Goal: Task Accomplishment & Management: Manage account settings

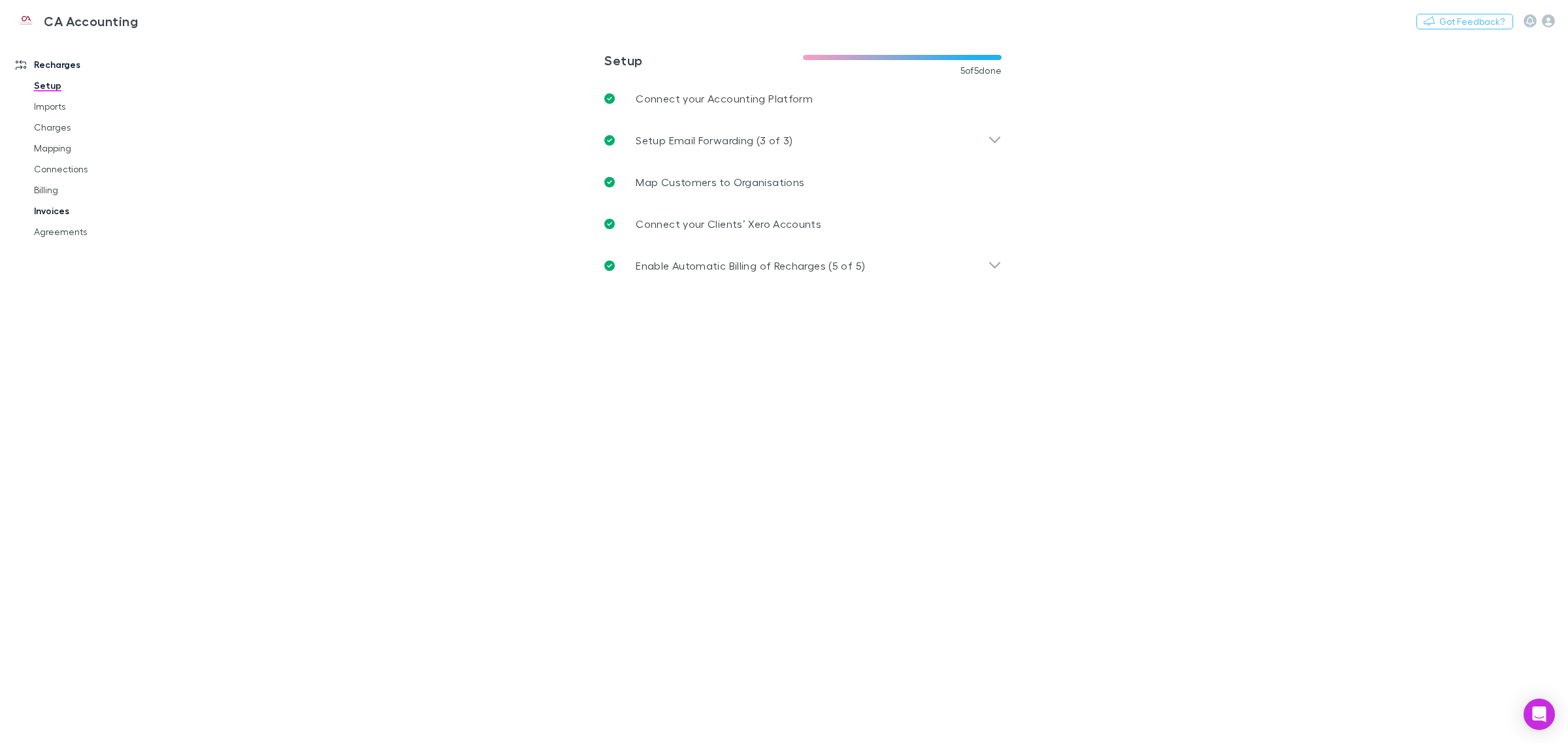
click at [59, 204] on link "Invoices" at bounding box center [103, 211] width 164 height 21
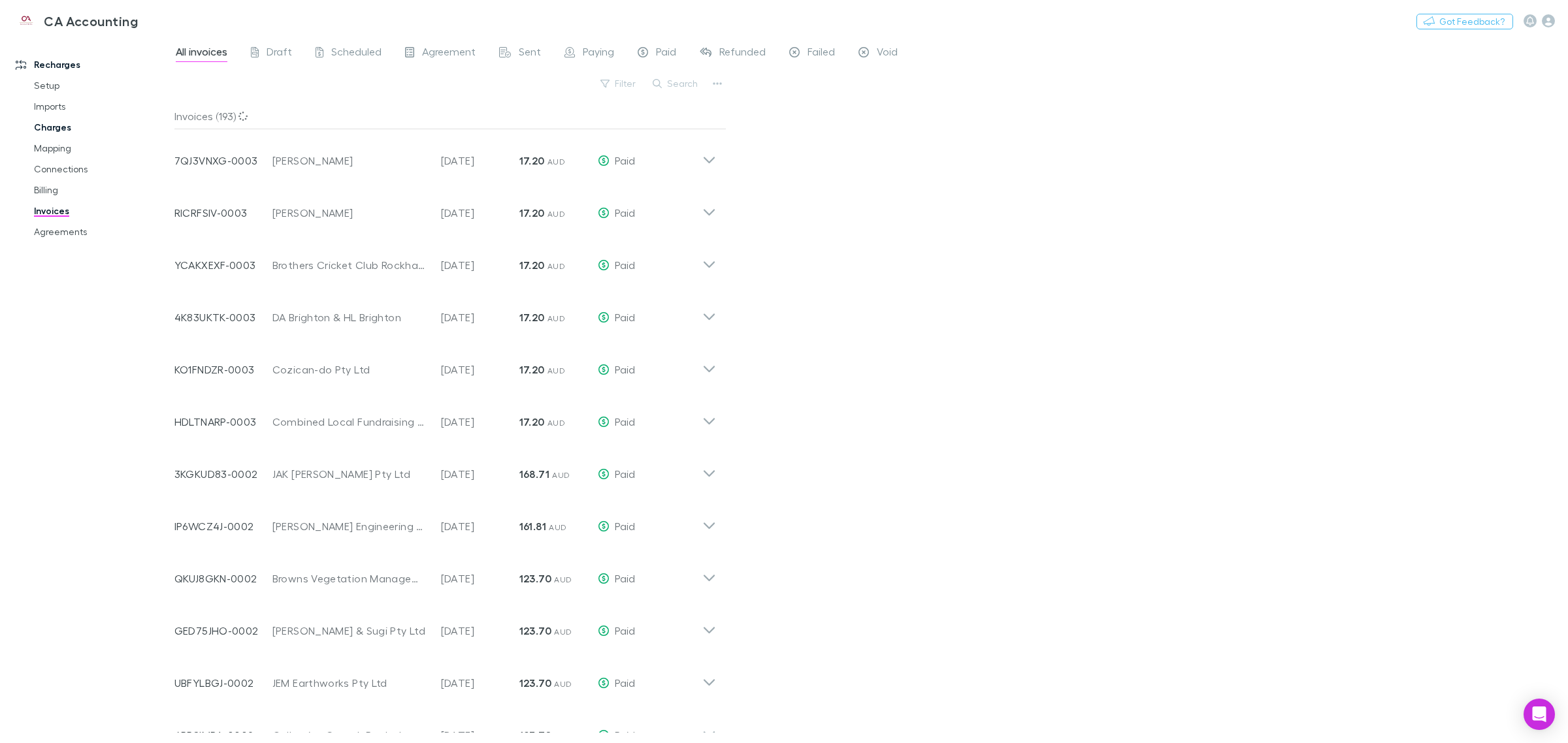
click at [59, 127] on link "Charges" at bounding box center [103, 127] width 164 height 21
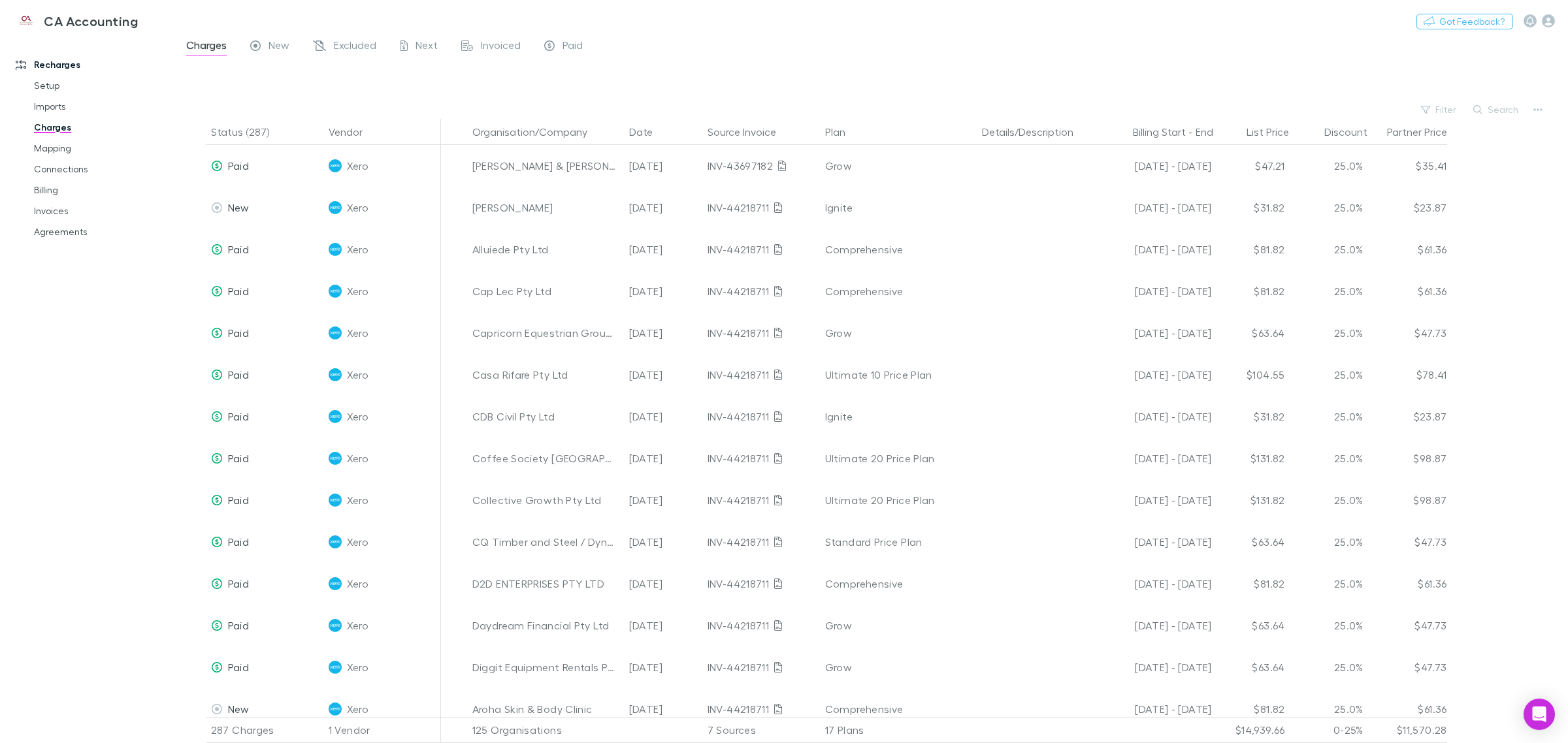
drag, startPoint x: 224, startPoint y: 130, endPoint x: 295, endPoint y: 40, distance: 114.6
click at [269, 79] on main "Charges New Excluded Next Invoiced Paid Filter Search Status (287) Vendor Organ…" at bounding box center [871, 390] width 1394 height 707
click at [271, 43] on span "New" at bounding box center [279, 47] width 21 height 17
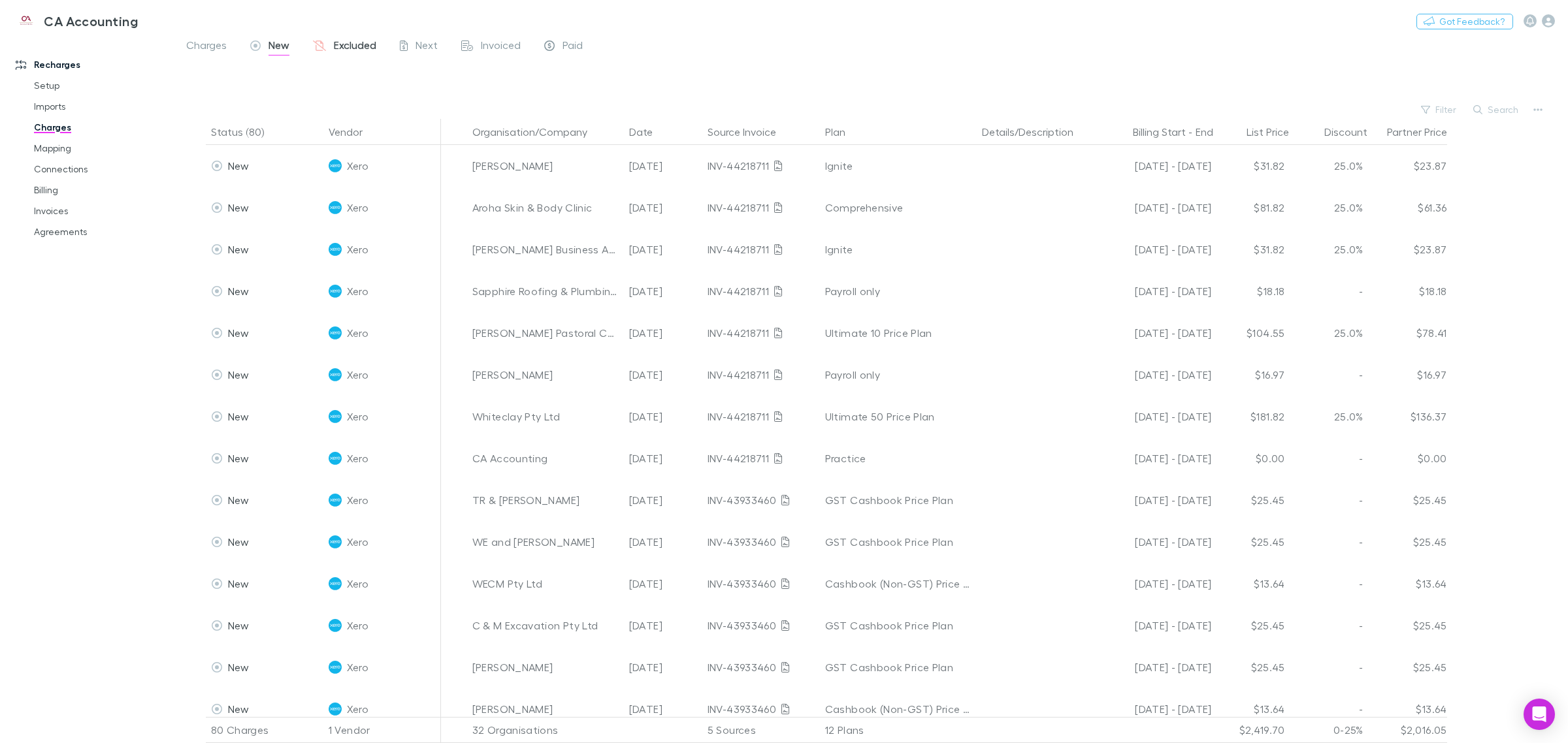
click at [361, 40] on span "Excluded" at bounding box center [355, 47] width 42 height 17
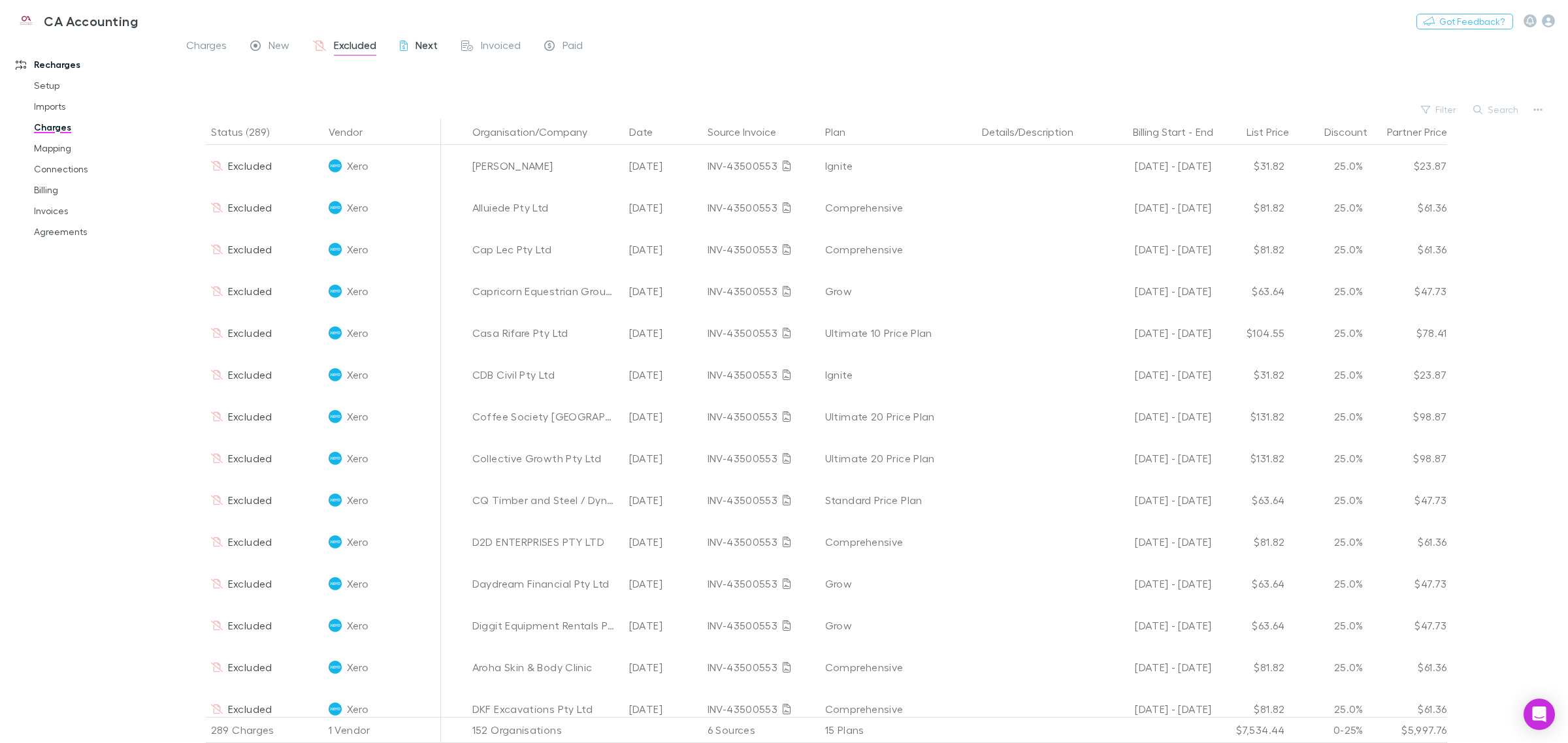
click at [425, 48] on span "Next" at bounding box center [426, 47] width 22 height 17
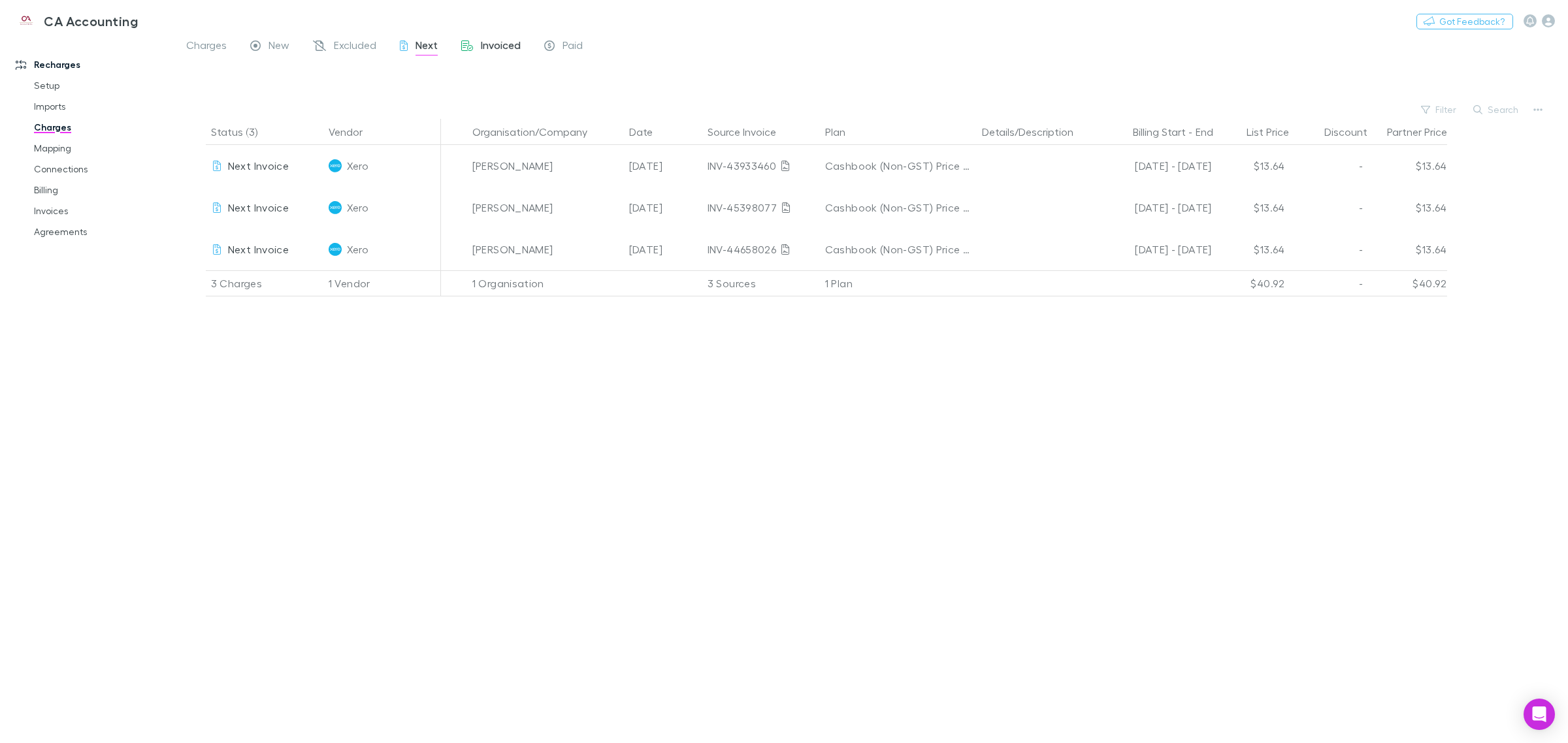
click at [487, 48] on span "Invoiced" at bounding box center [500, 47] width 40 height 17
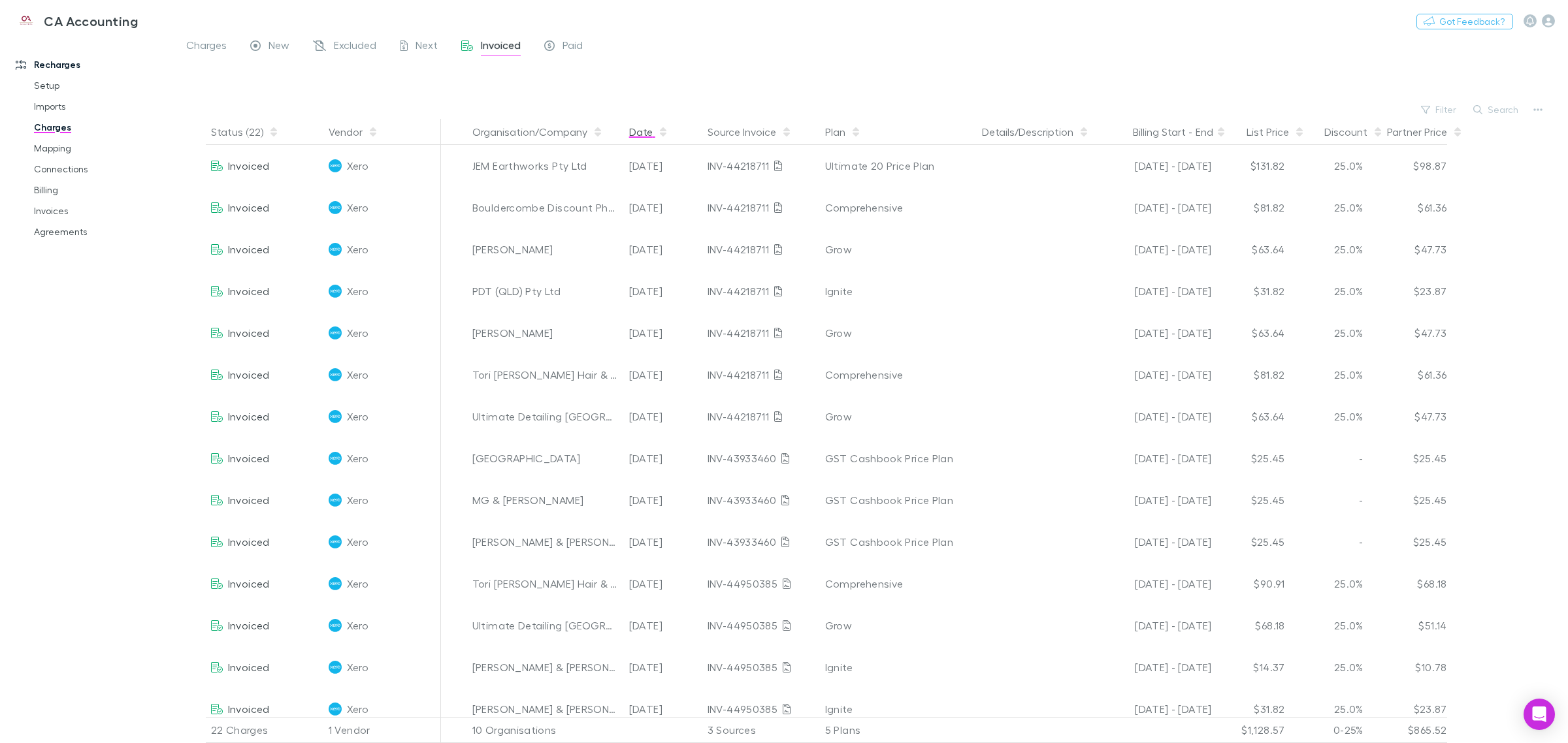
click at [644, 132] on button "Date" at bounding box center [648, 132] width 39 height 26
click at [207, 40] on span "Charges" at bounding box center [207, 47] width 41 height 17
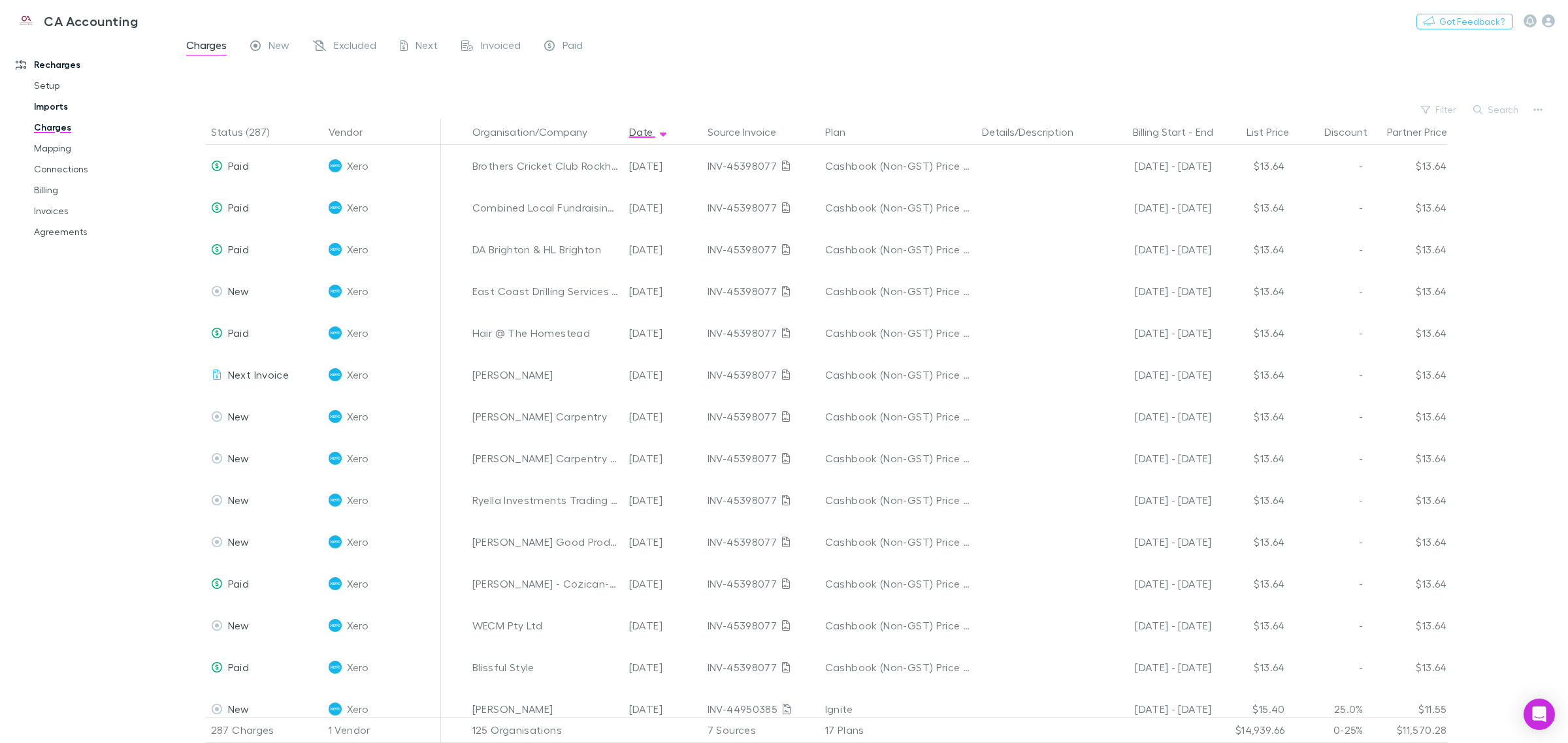
click at [46, 106] on link "Imports" at bounding box center [103, 107] width 164 height 21
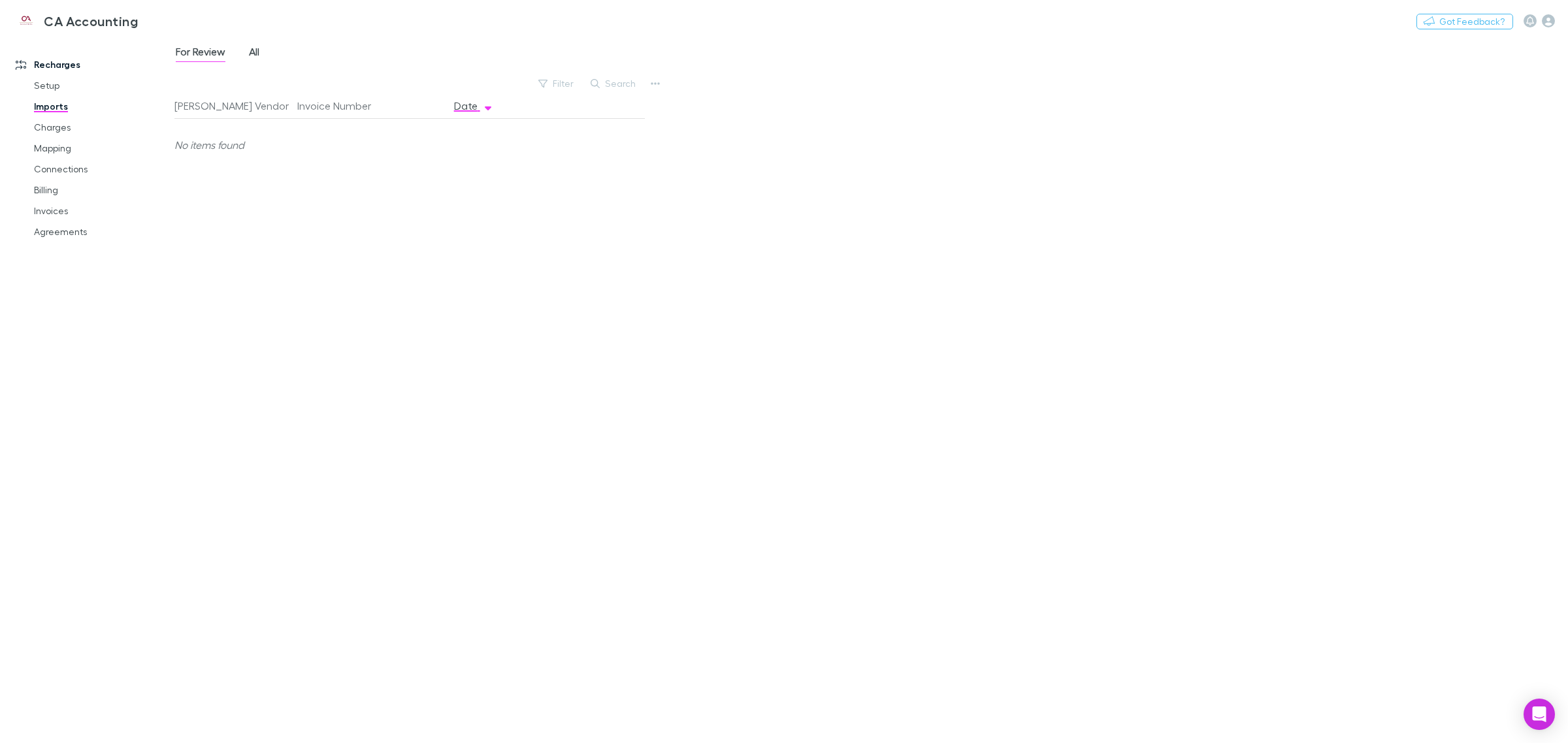
click at [257, 49] on span "All" at bounding box center [254, 53] width 11 height 17
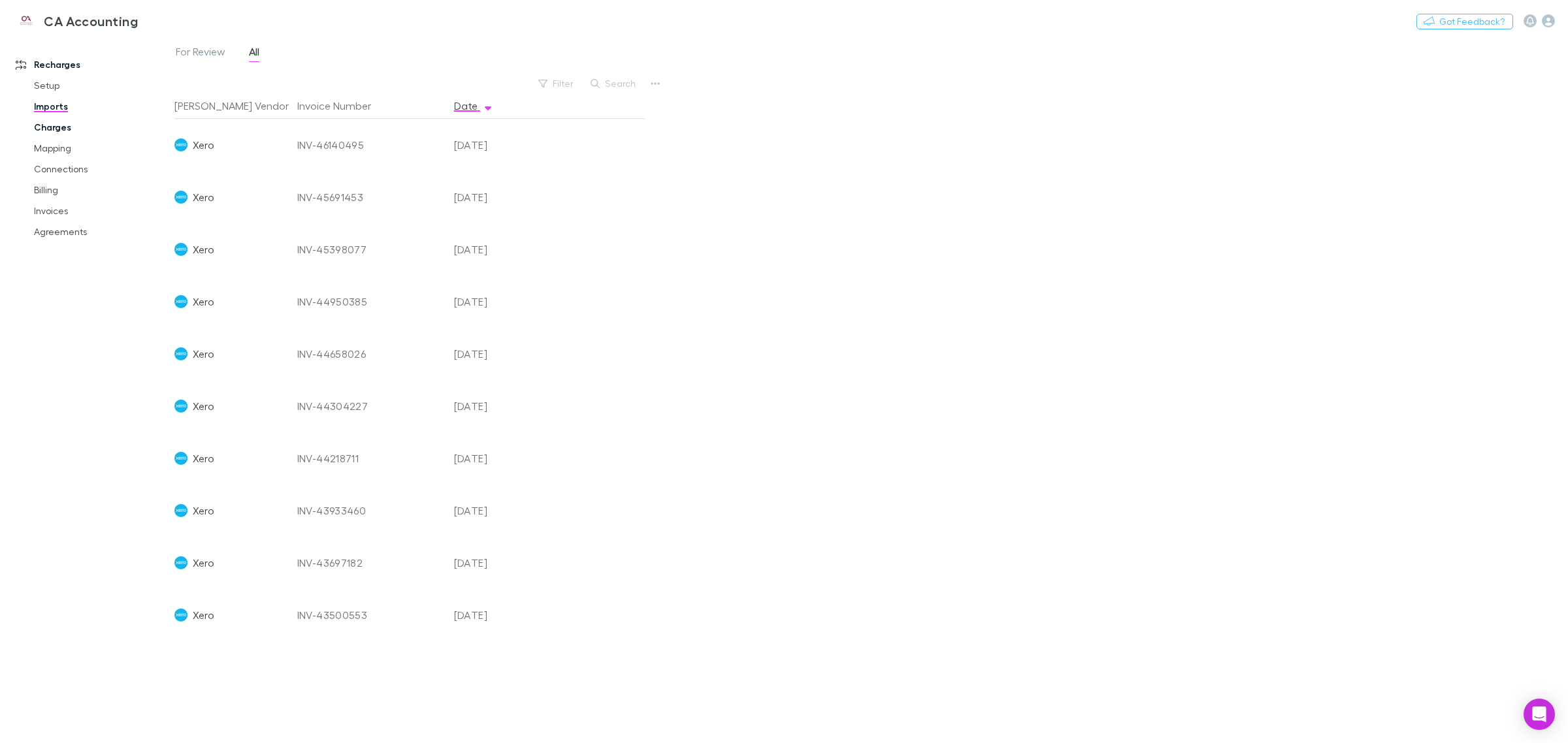
click at [74, 126] on link "Charges" at bounding box center [103, 127] width 164 height 21
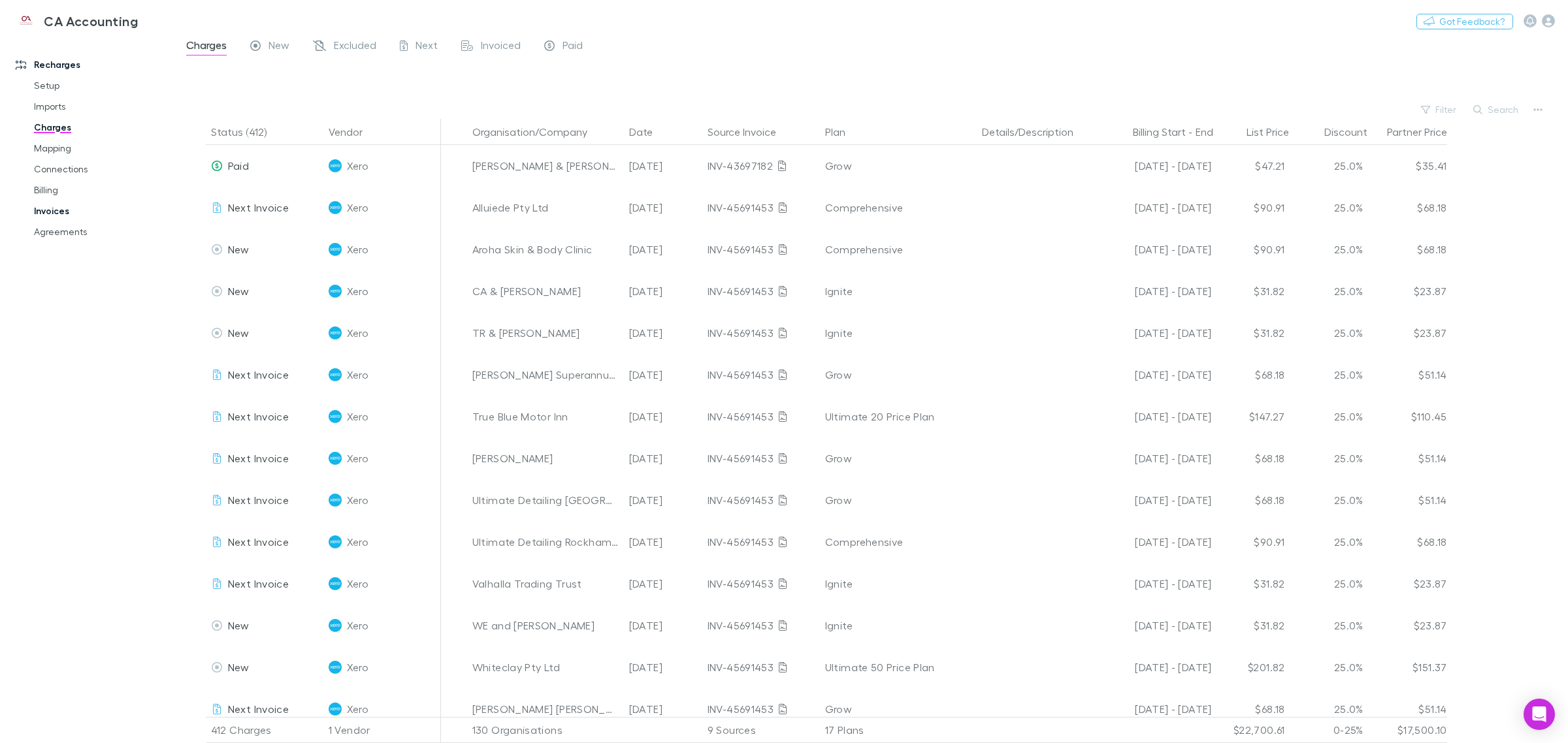
click at [60, 207] on link "Invoices" at bounding box center [103, 211] width 164 height 21
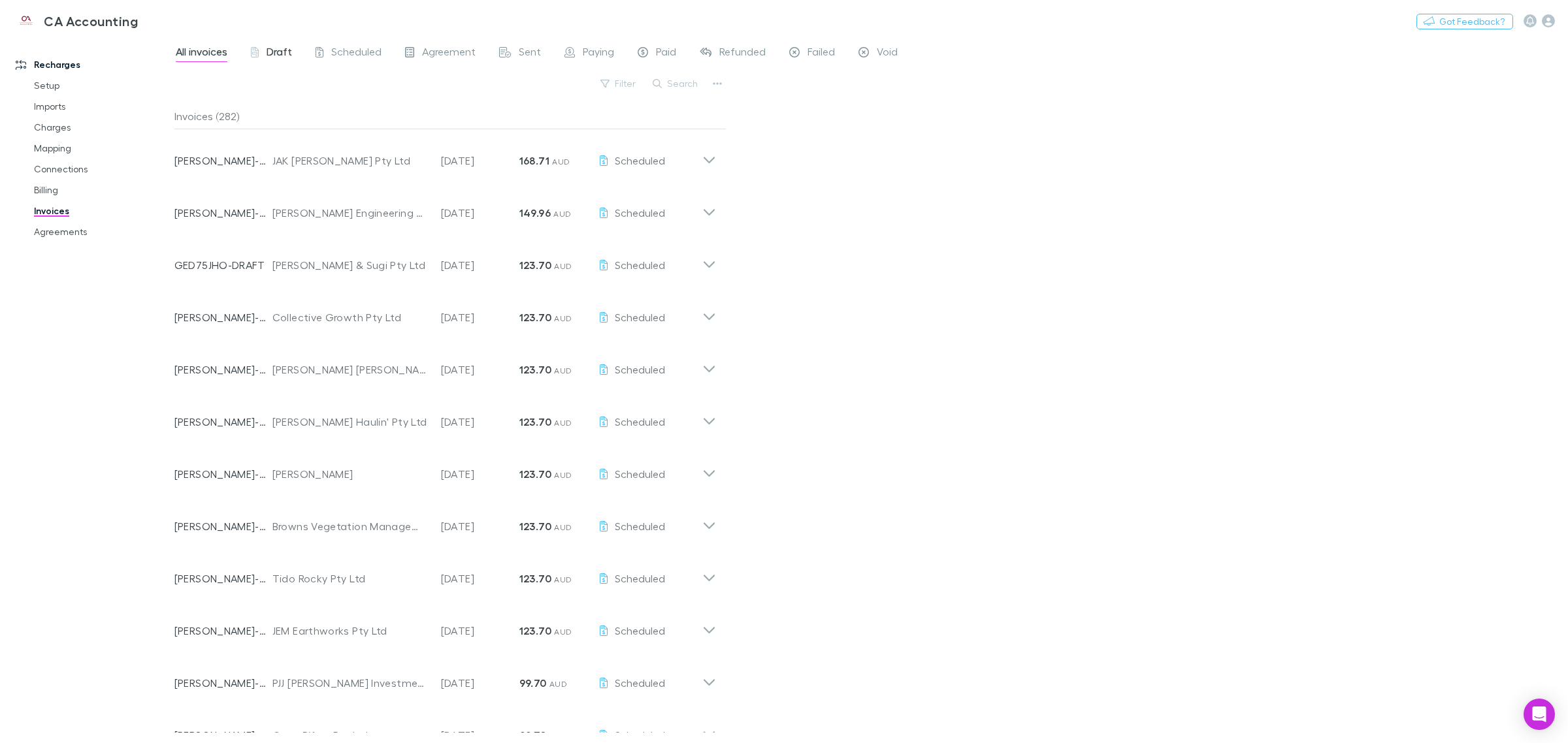
click at [281, 56] on span "Draft" at bounding box center [279, 53] width 25 height 17
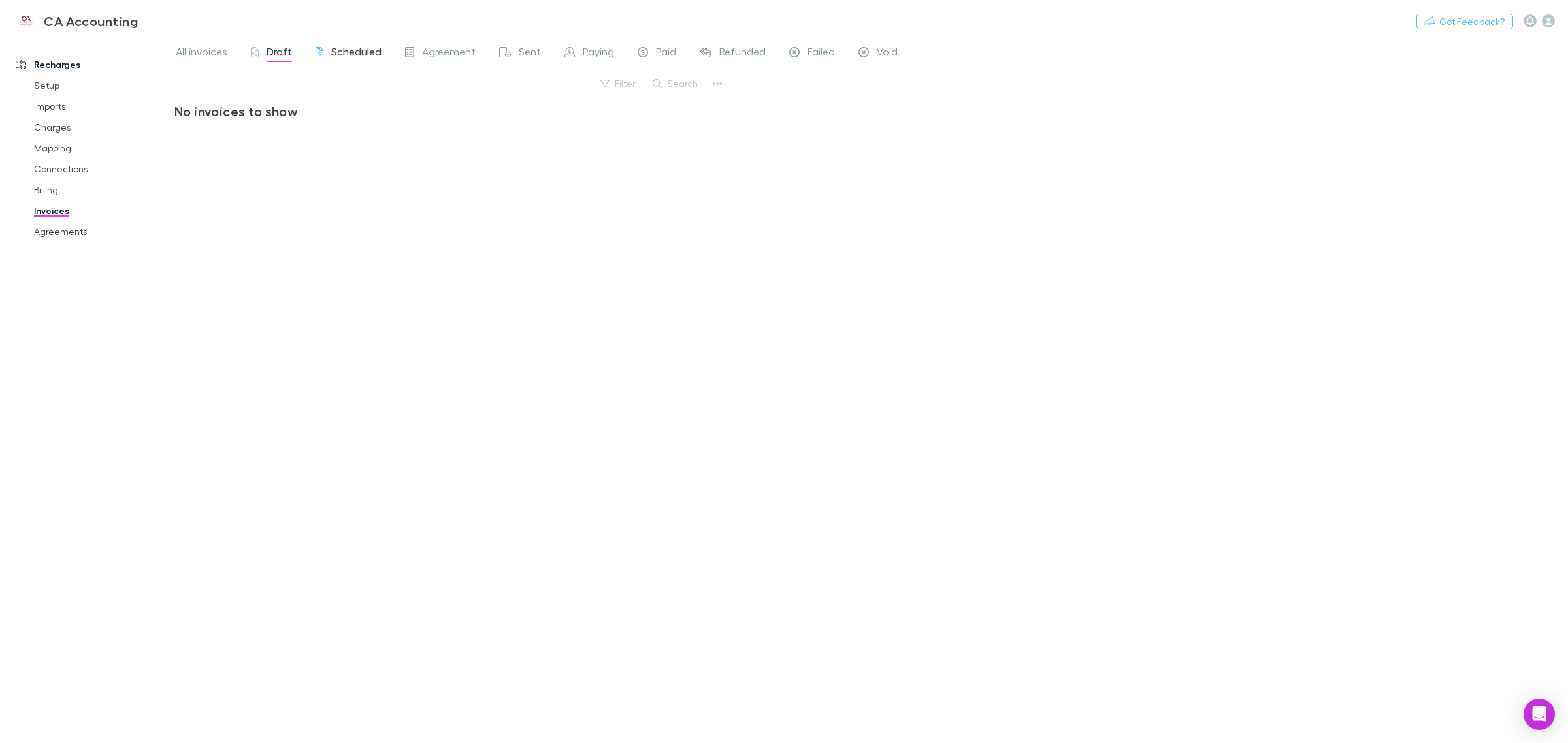
click at [327, 56] on div "Scheduled" at bounding box center [348, 53] width 66 height 17
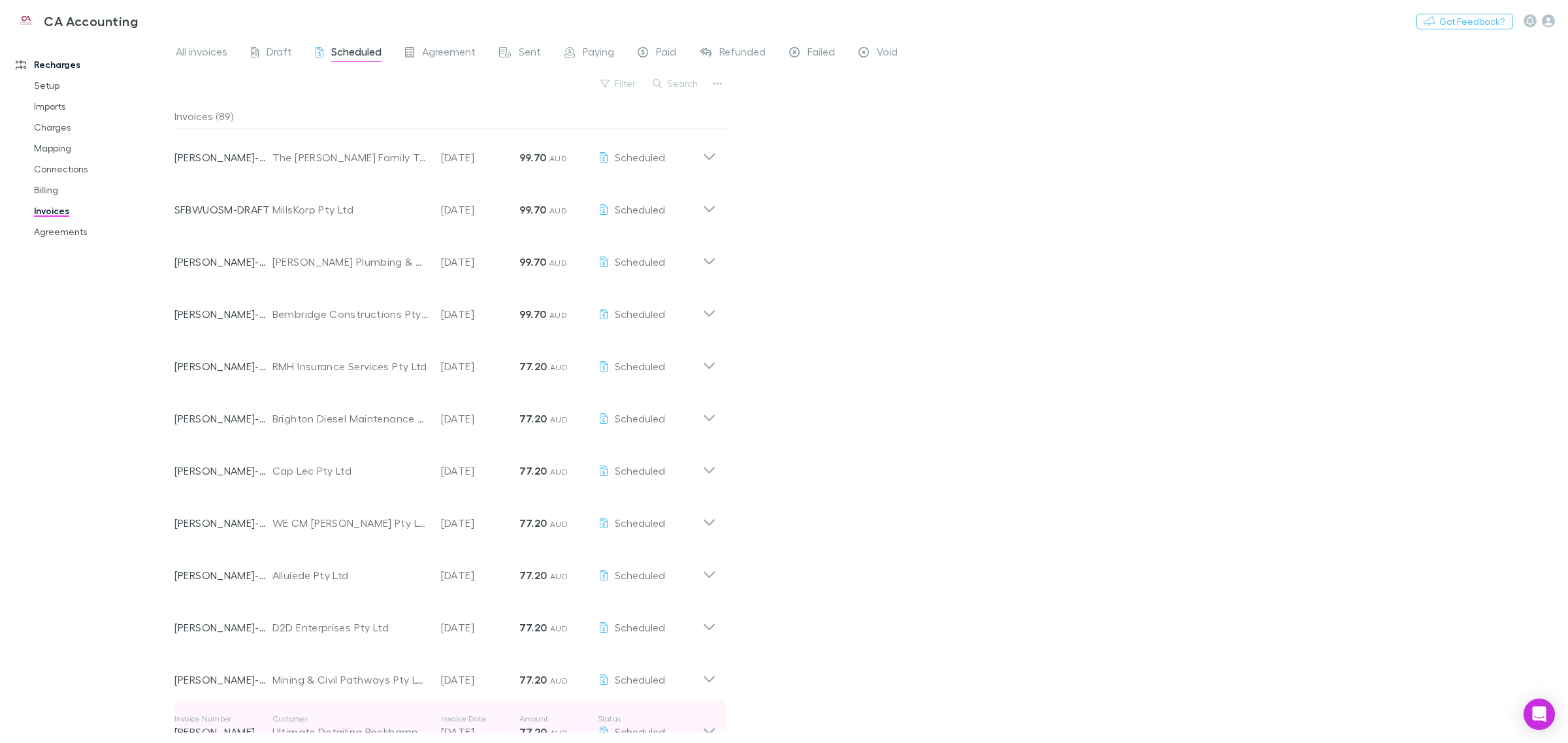
scroll to position [982, 0]
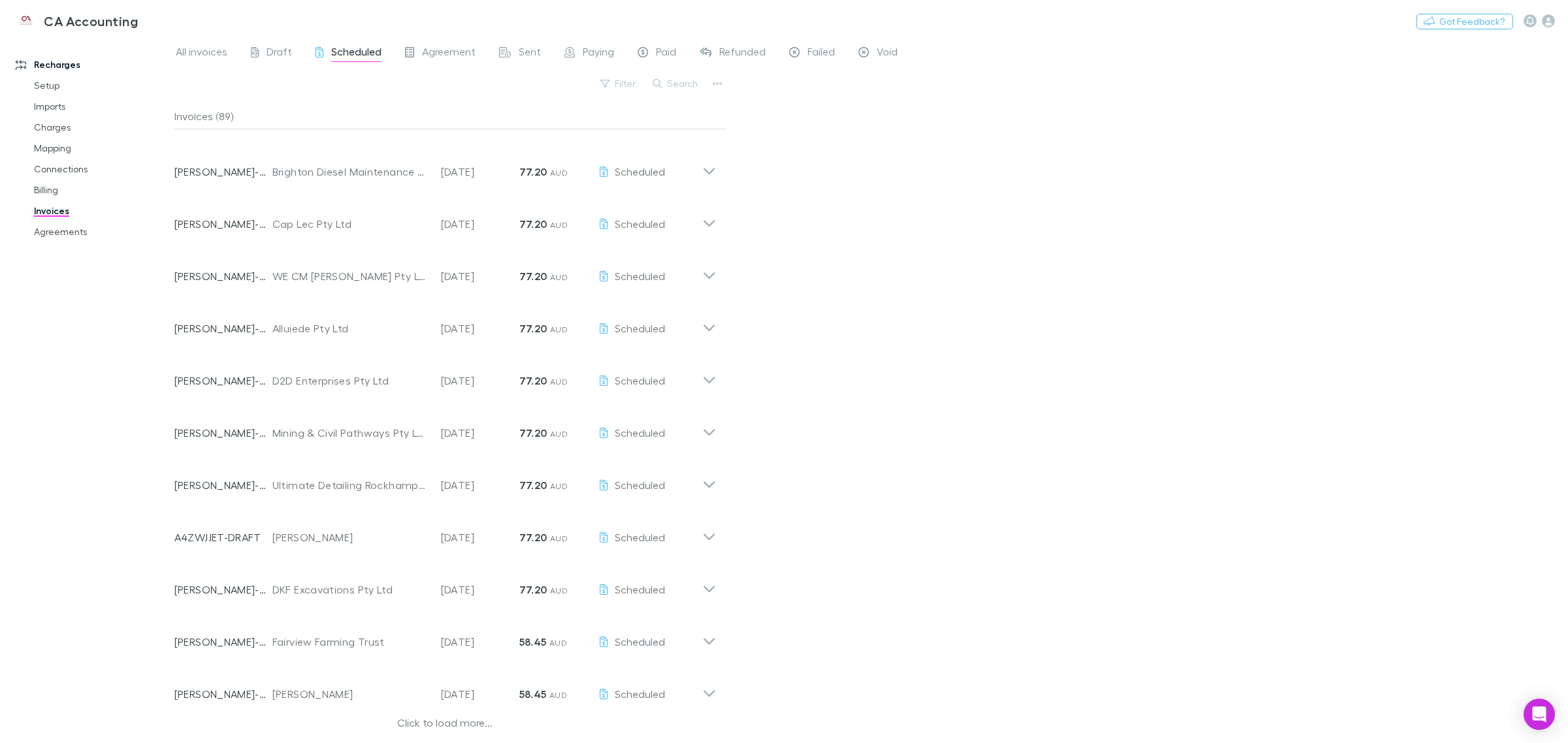
click at [452, 723] on div "Click to load more..." at bounding box center [445, 725] width 541 height 19
click at [213, 49] on span "All invoices" at bounding box center [202, 53] width 52 height 17
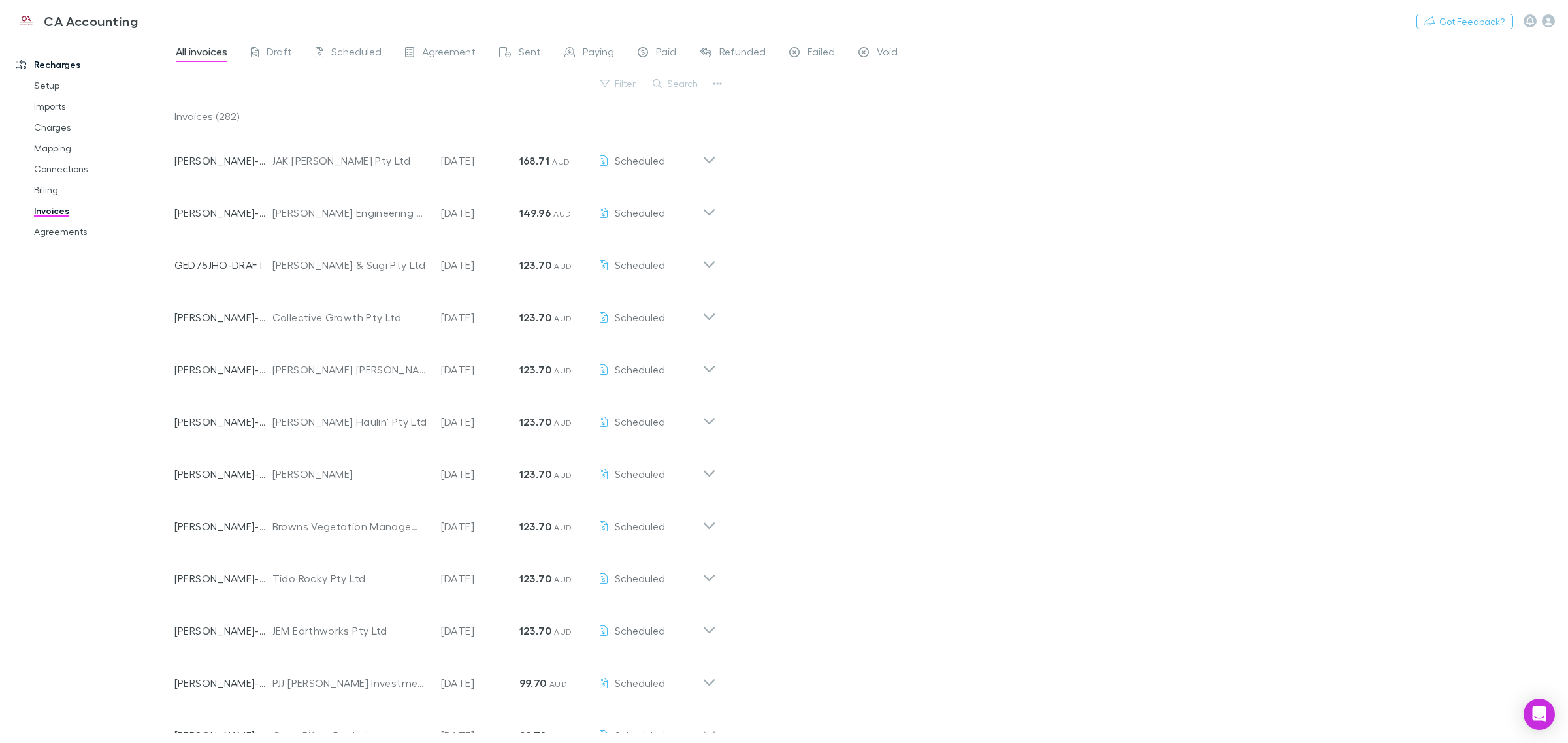
scroll to position [490, 0]
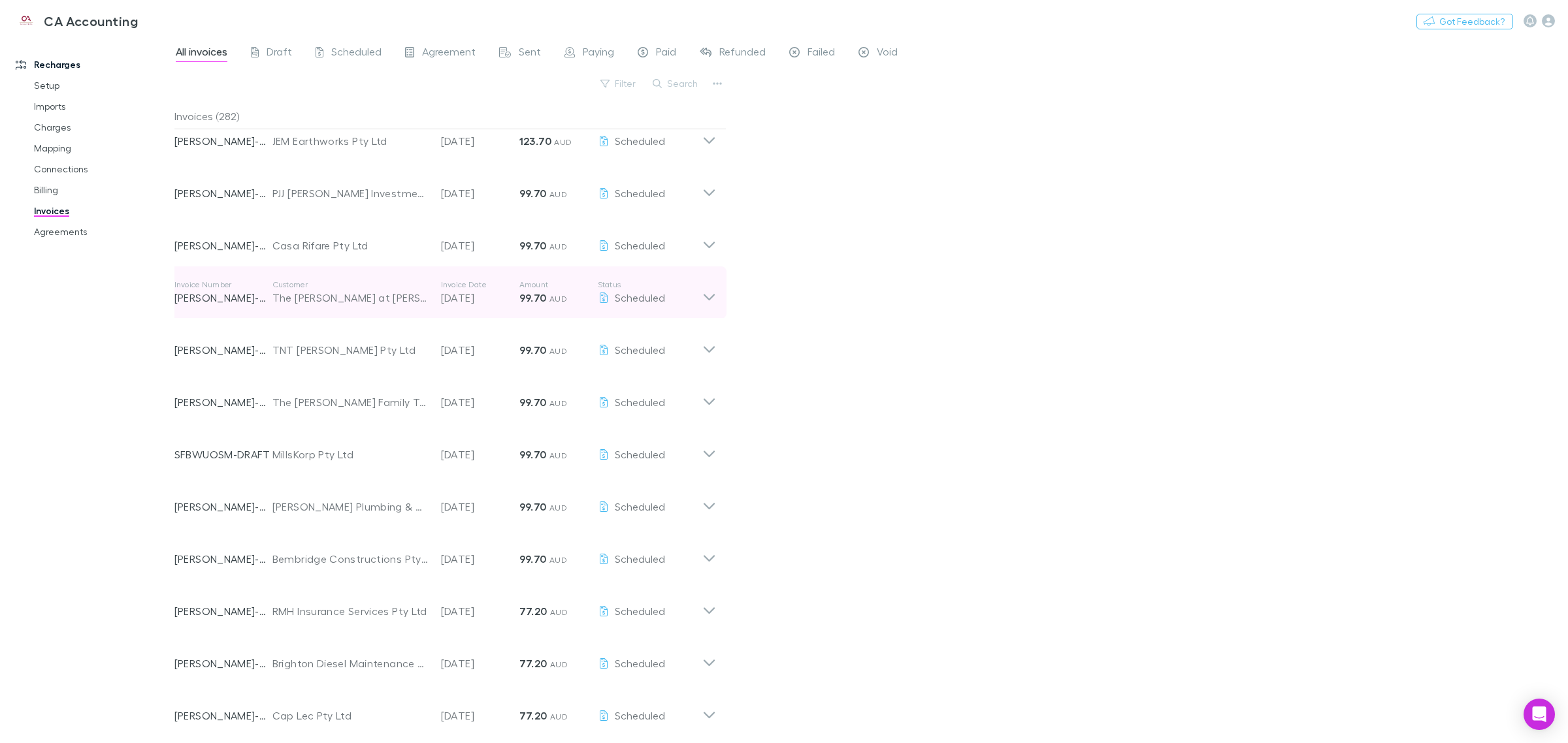
click at [710, 295] on icon at bounding box center [709, 293] width 14 height 26
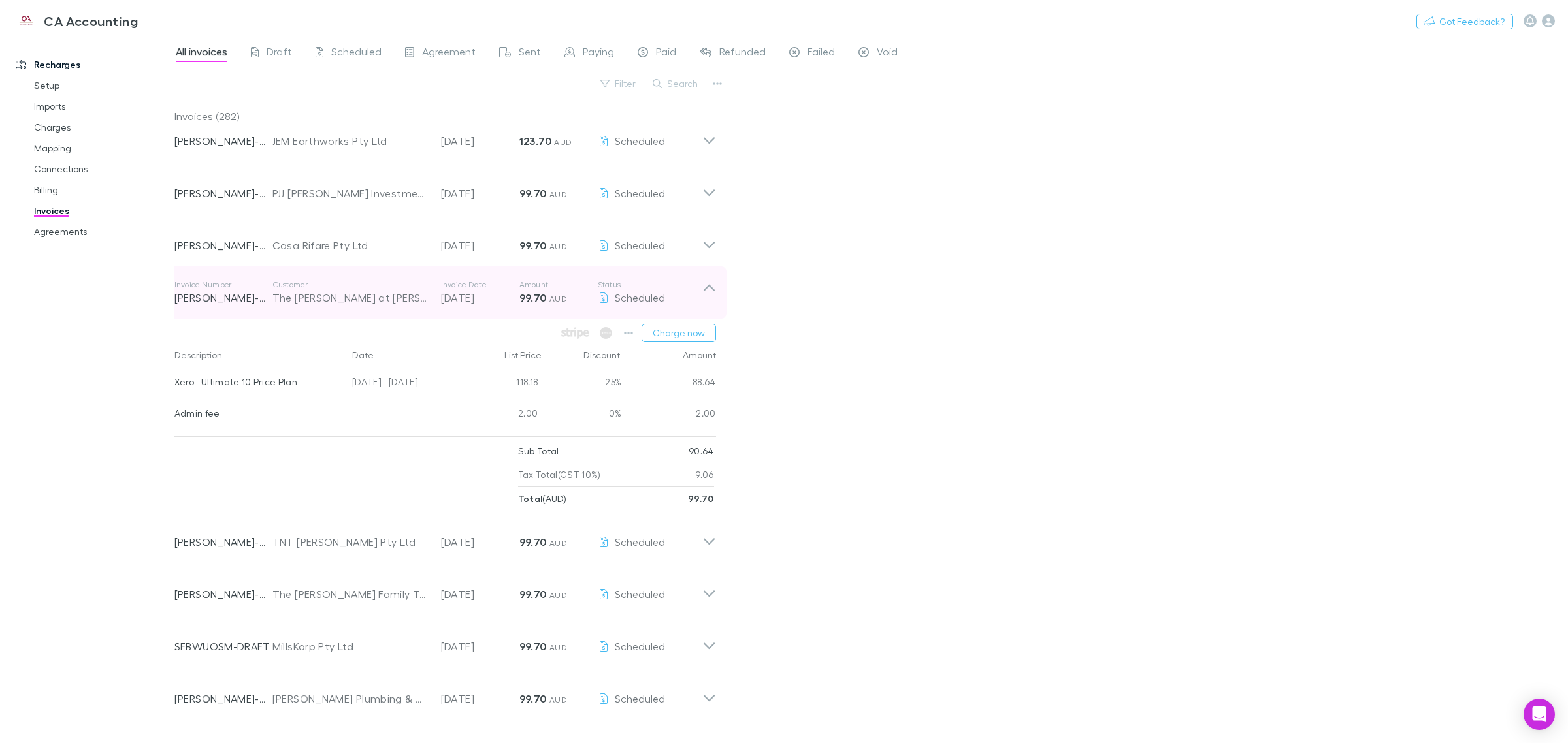
click at [710, 295] on icon at bounding box center [709, 293] width 14 height 26
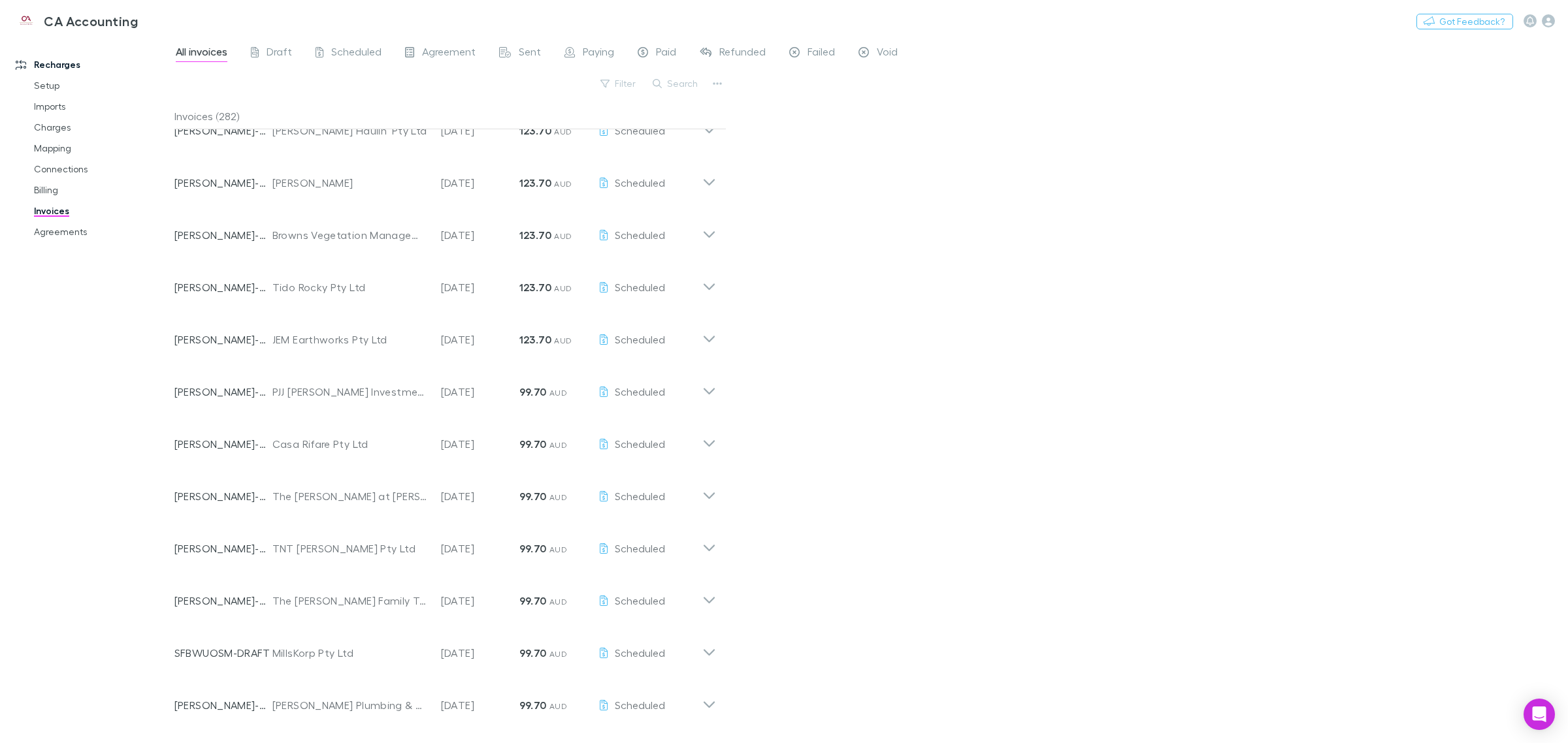
scroll to position [0, 0]
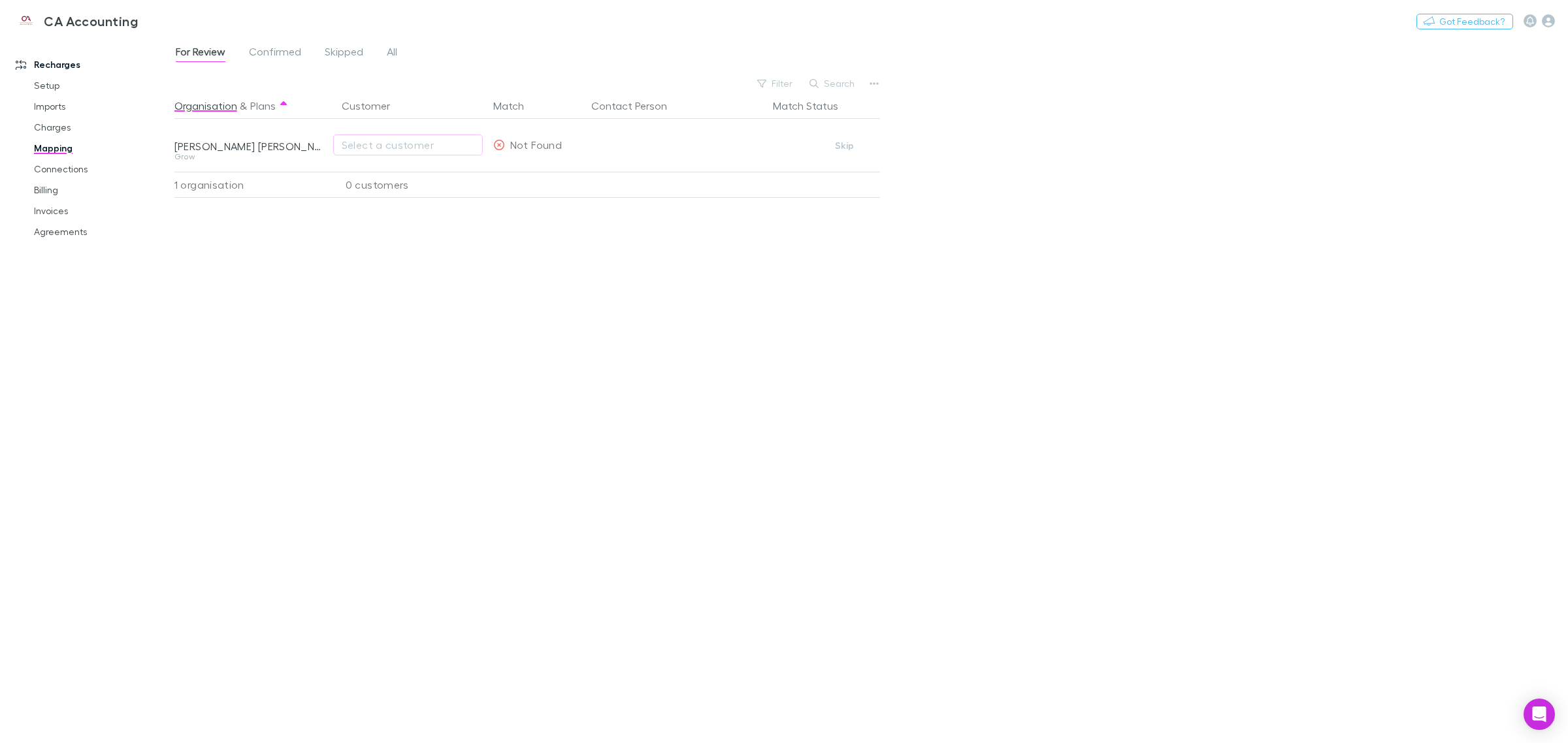
click at [352, 187] on div "0 customers" at bounding box center [409, 185] width 156 height 26
click at [212, 187] on div "1 organisation" at bounding box center [252, 185] width 156 height 26
click at [399, 140] on div "Select a customer" at bounding box center [408, 144] width 133 height 15
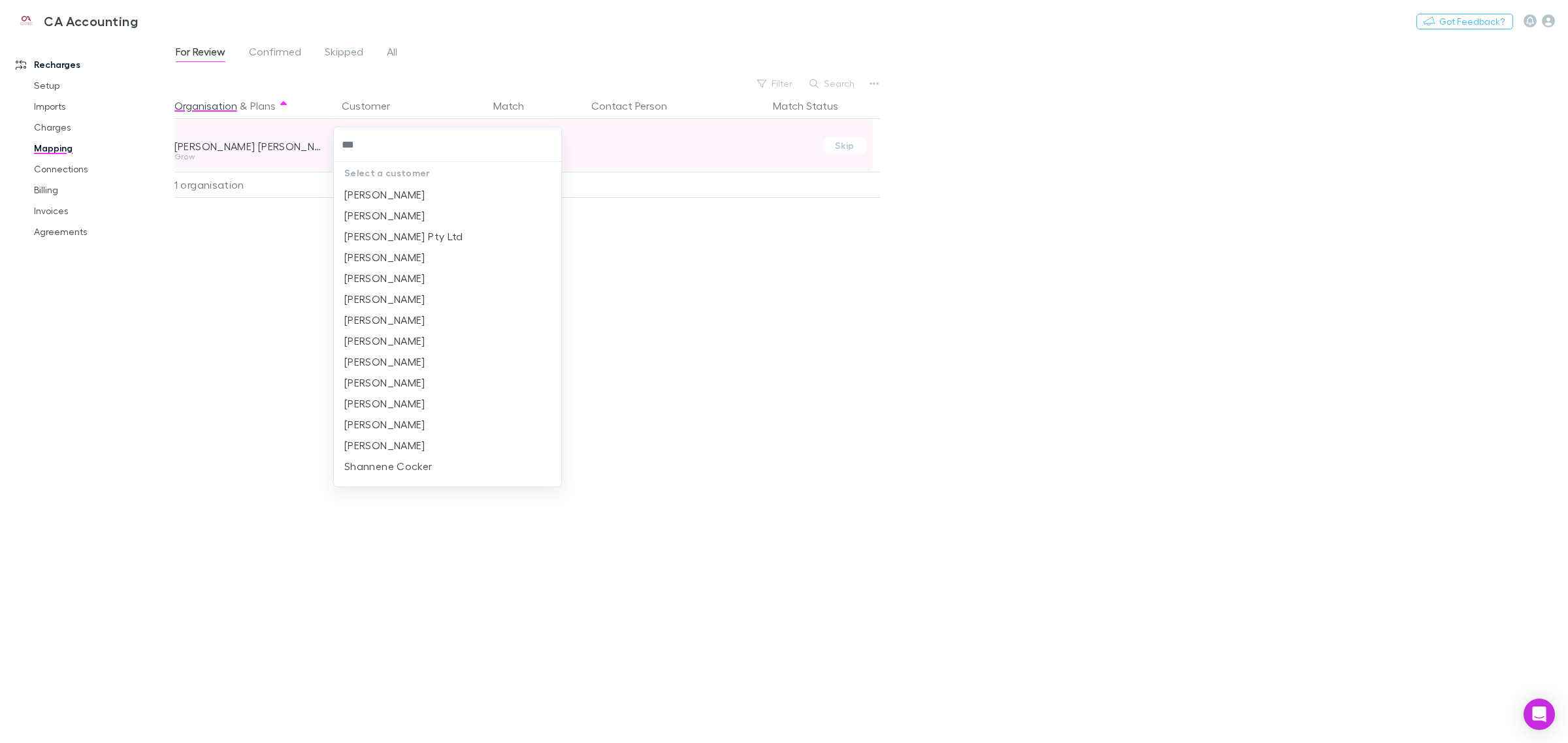
type input "****"
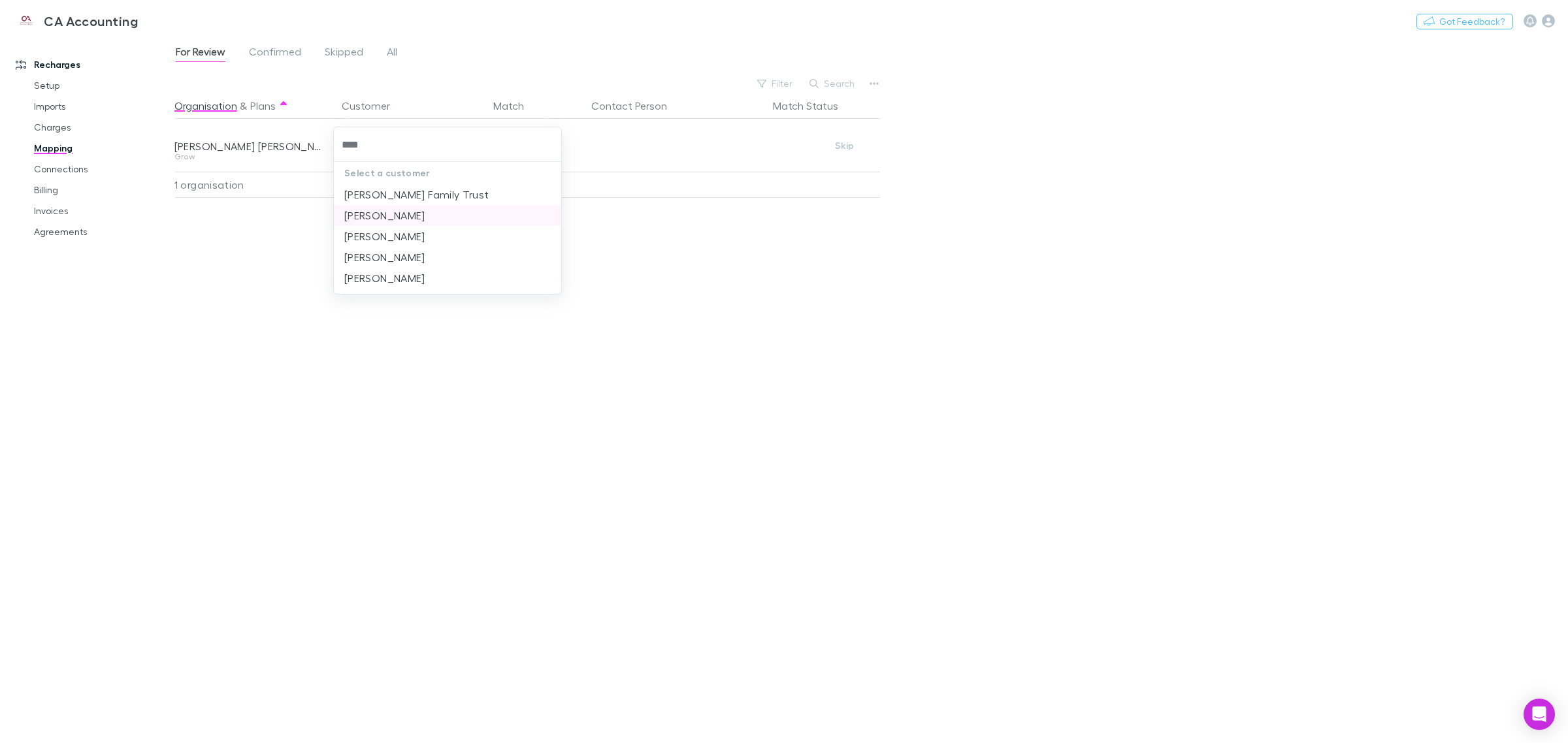
click at [379, 214] on li "[PERSON_NAME]" at bounding box center [447, 216] width 228 height 21
click at [998, 360] on div "For Review Confirmed Skipped All Filter Search Organisation & Plans Customer Ma…" at bounding box center [871, 390] width 1394 height 707
click at [537, 209] on div "Organisation & Plans Customer Match Contact Person Match Status [PERSON_NAME] […" at bounding box center [528, 412] width 709 height 640
click at [284, 59] on span "Confirmed" at bounding box center [275, 53] width 52 height 17
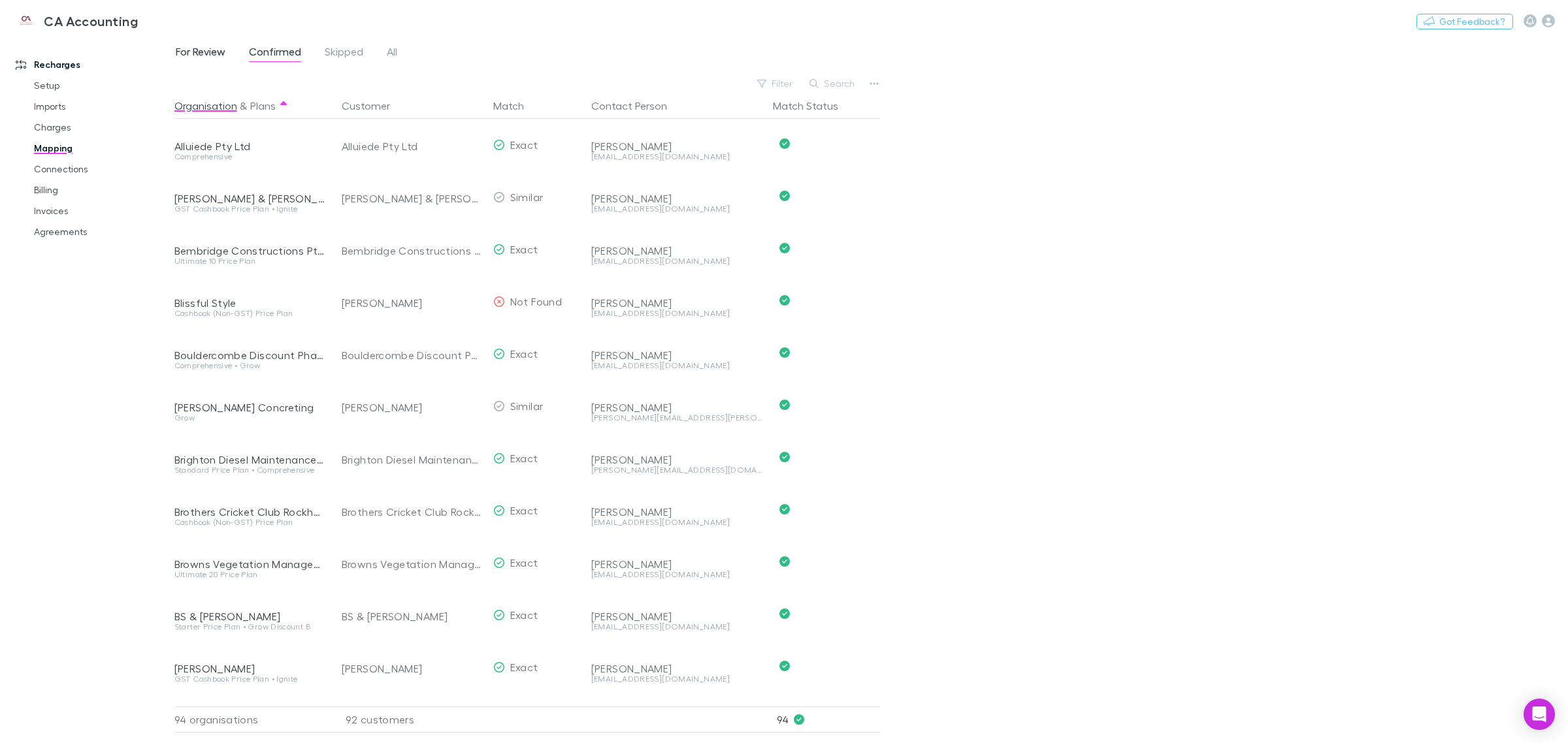
click at [201, 45] on span "For Review" at bounding box center [200, 53] width 49 height 17
